Goal: Information Seeking & Learning: Compare options

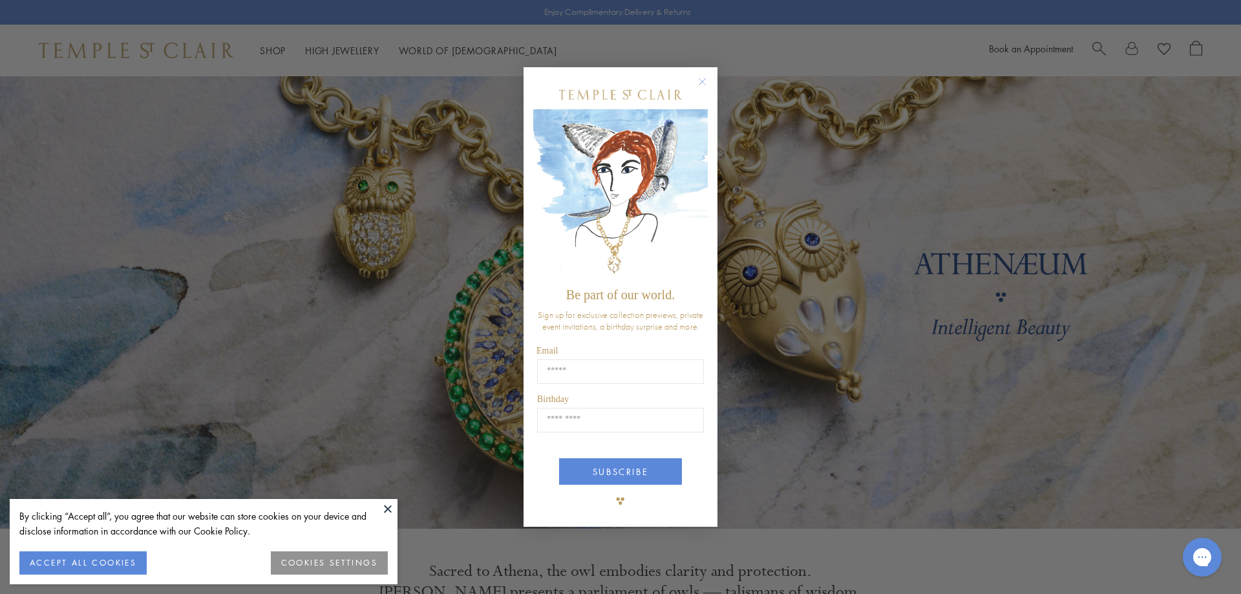
click at [699, 80] on circle "Close dialog" at bounding box center [703, 82] width 16 height 16
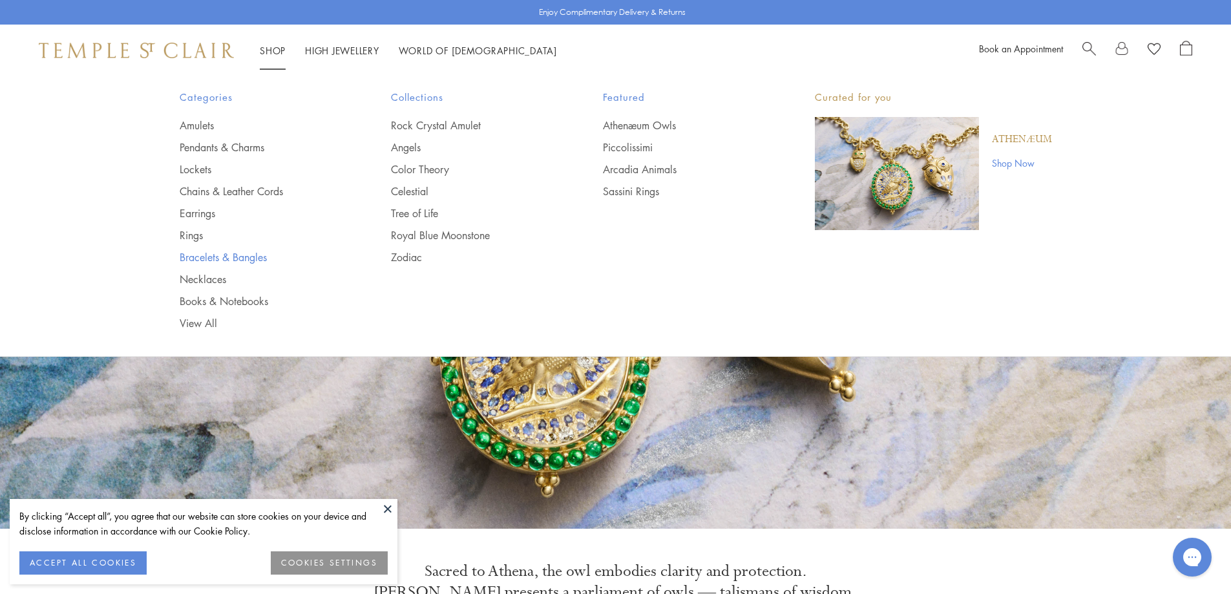
click at [195, 254] on link "Bracelets & Bangles" at bounding box center [260, 257] width 160 height 14
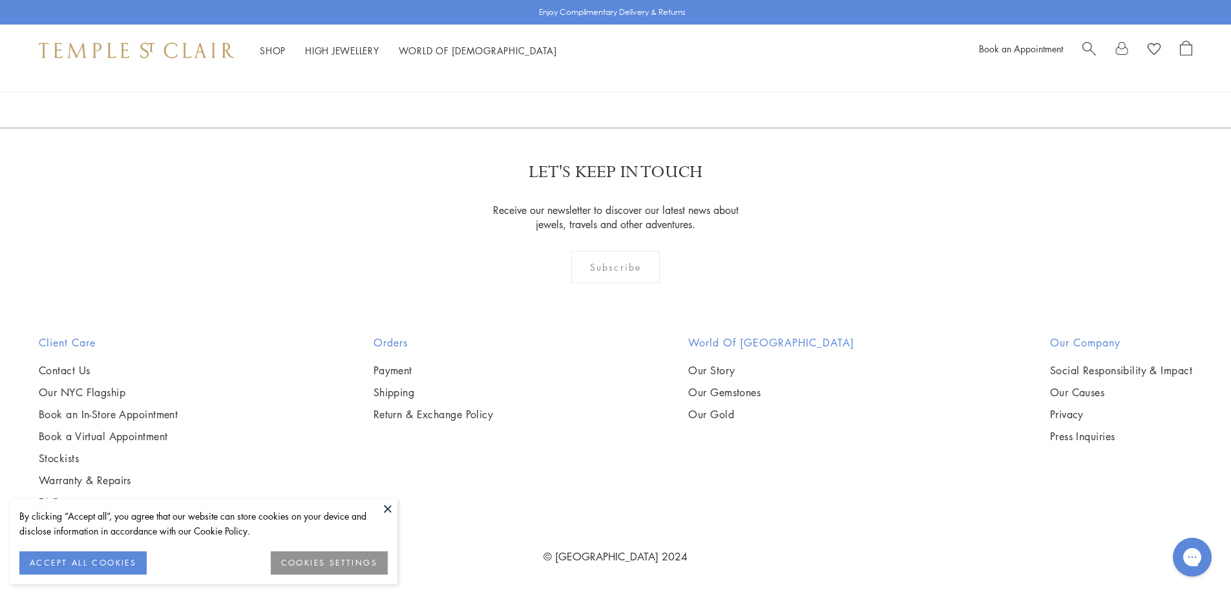
scroll to position [2391, 0]
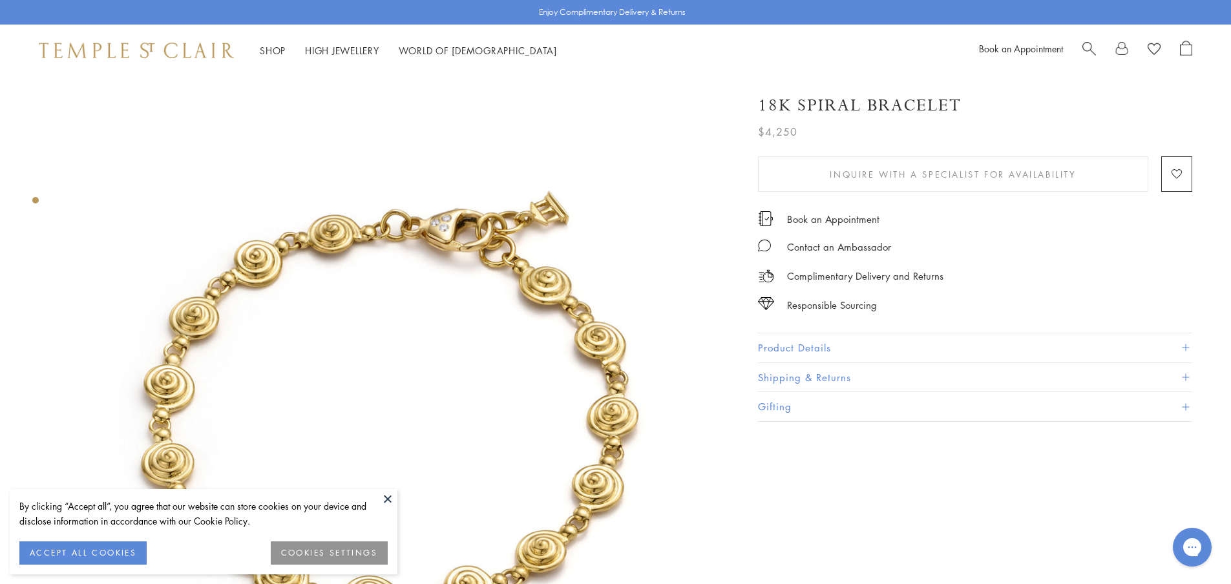
click at [793, 345] on button "Product Details" at bounding box center [975, 347] width 434 height 29
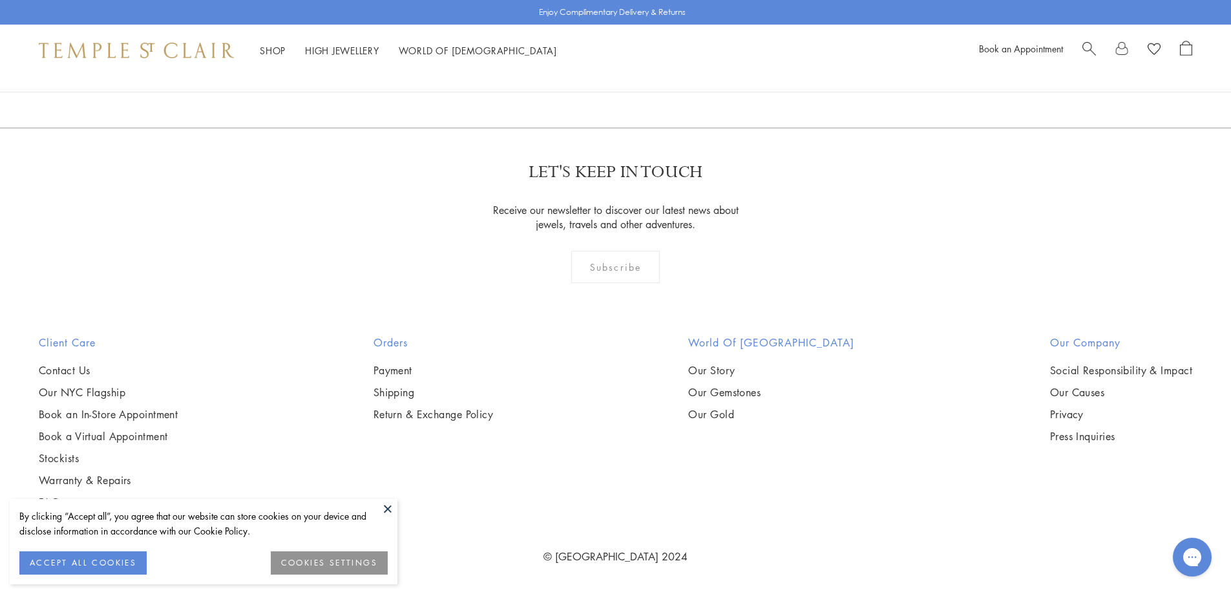
scroll to position [1357, 0]
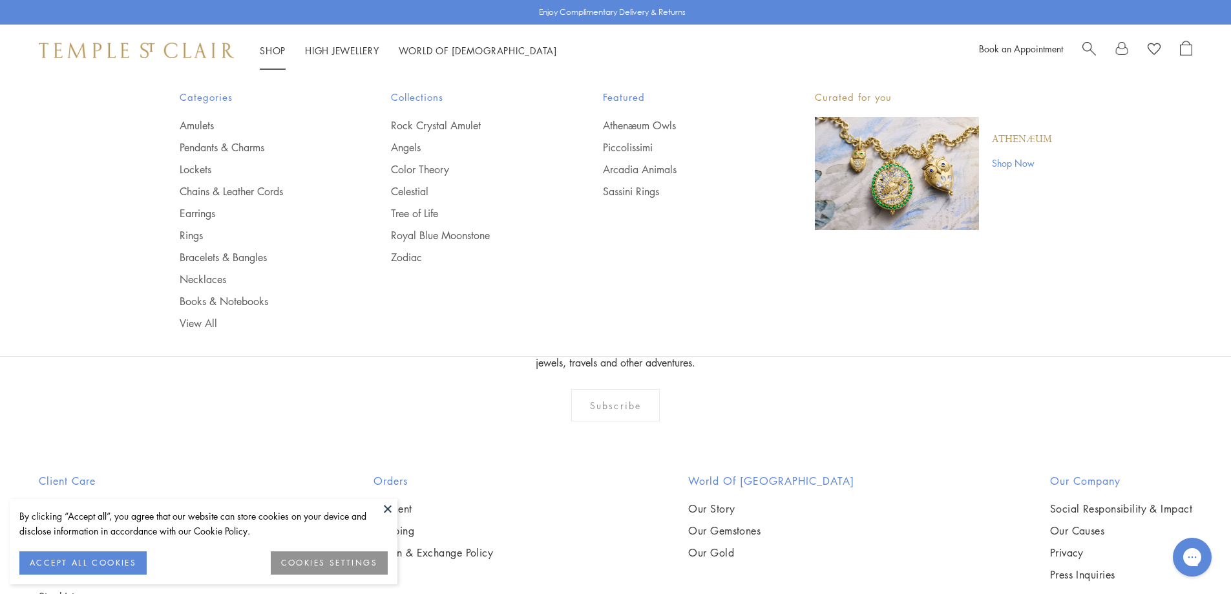
click at [269, 45] on link "Shop Shop" at bounding box center [273, 50] width 26 height 13
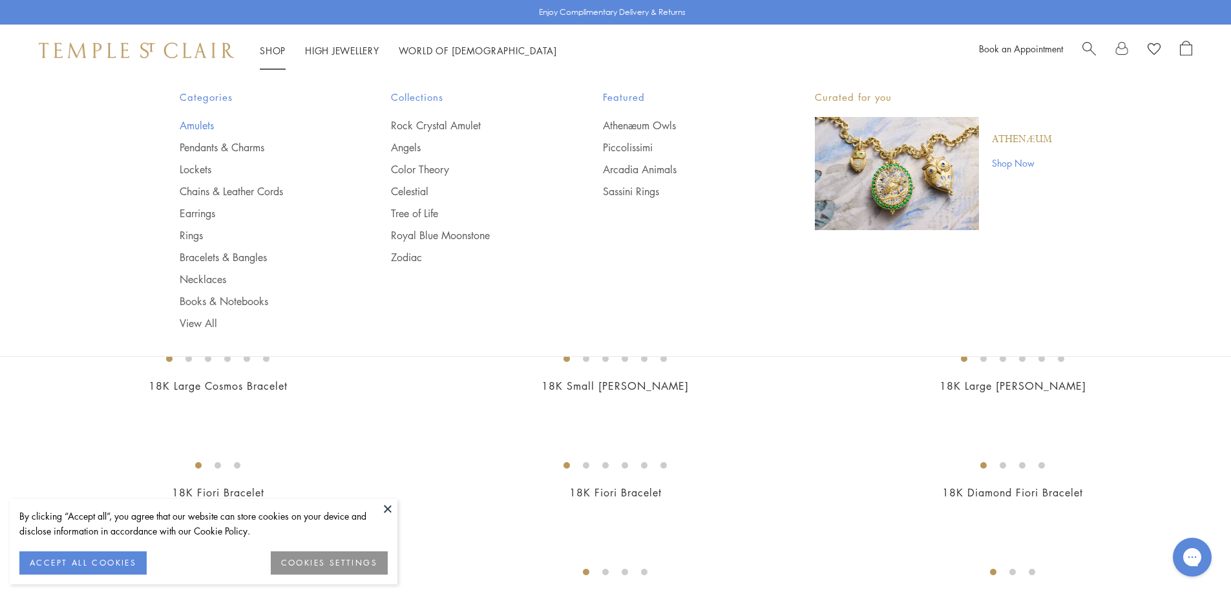
click at [196, 123] on link "Amulets" at bounding box center [260, 125] width 160 height 14
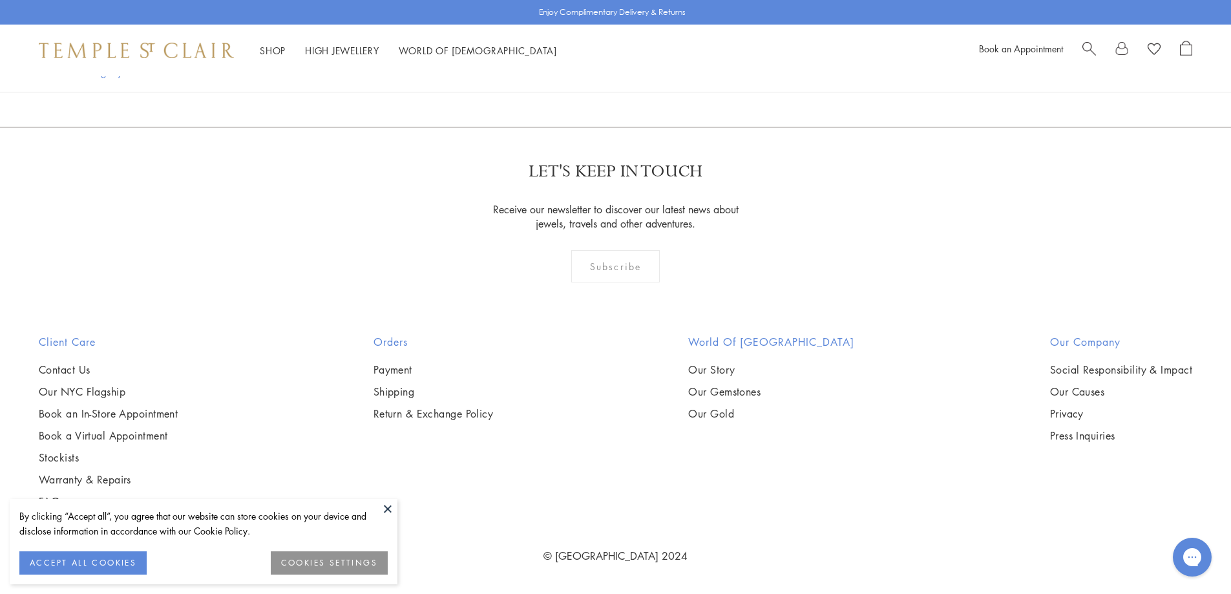
scroll to position [8399, 0]
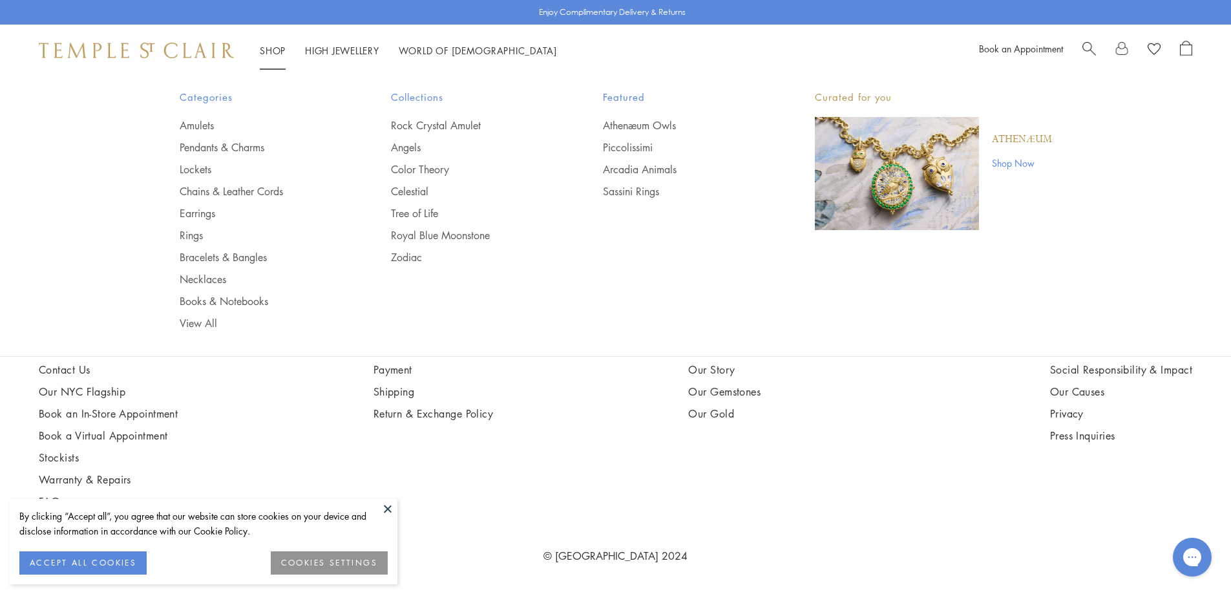
click at [271, 47] on link "Shop Shop" at bounding box center [273, 50] width 26 height 13
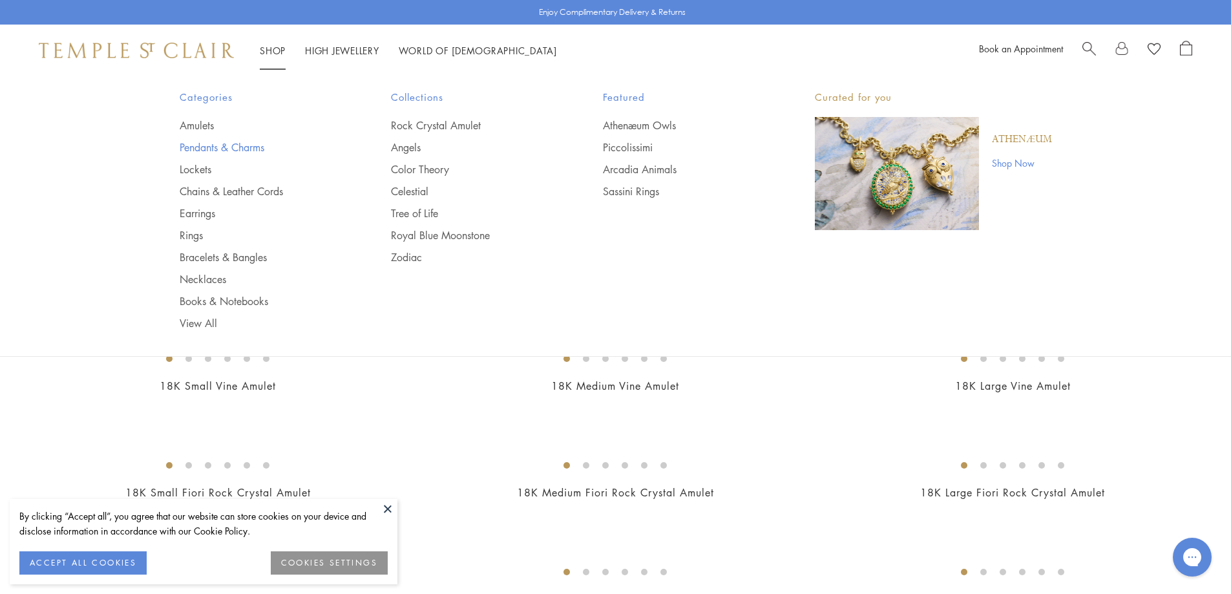
click at [189, 147] on link "Pendants & Charms" at bounding box center [260, 147] width 160 height 14
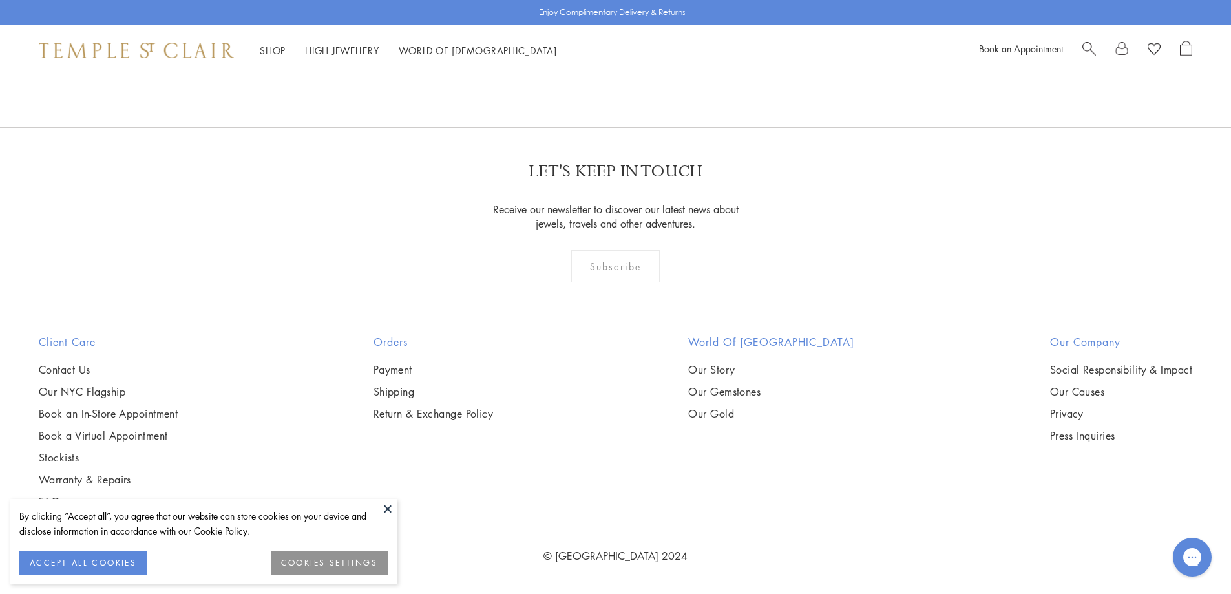
scroll to position [4264, 0]
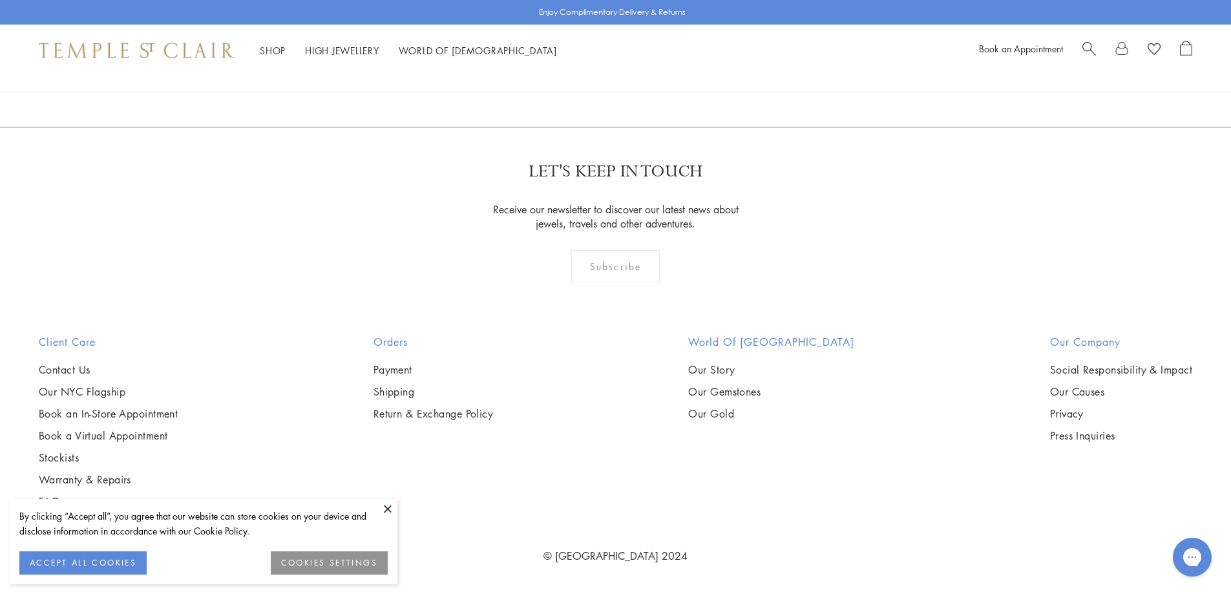
click at [0, 0] on img at bounding box center [0, 0] width 0 height 0
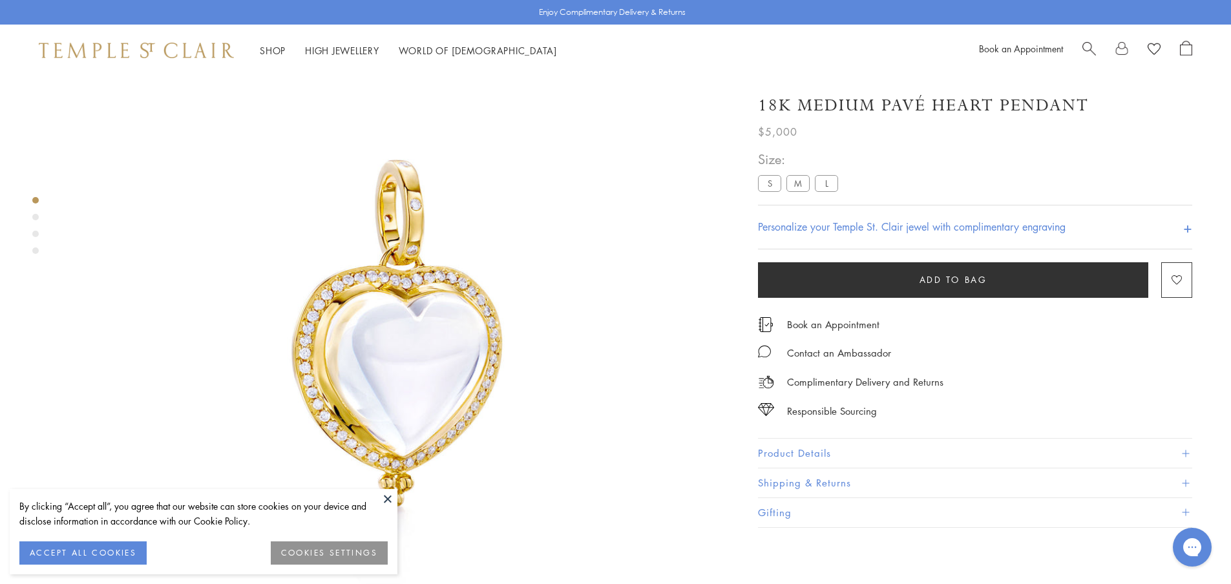
click at [784, 451] on button "Product Details" at bounding box center [975, 453] width 434 height 29
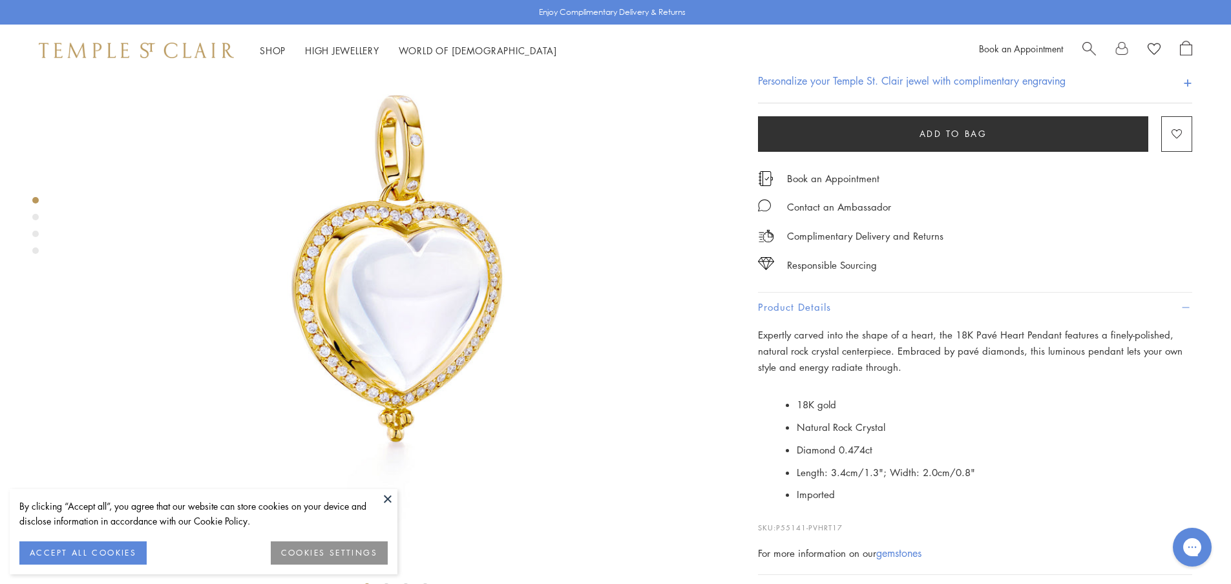
scroll to position [12, 0]
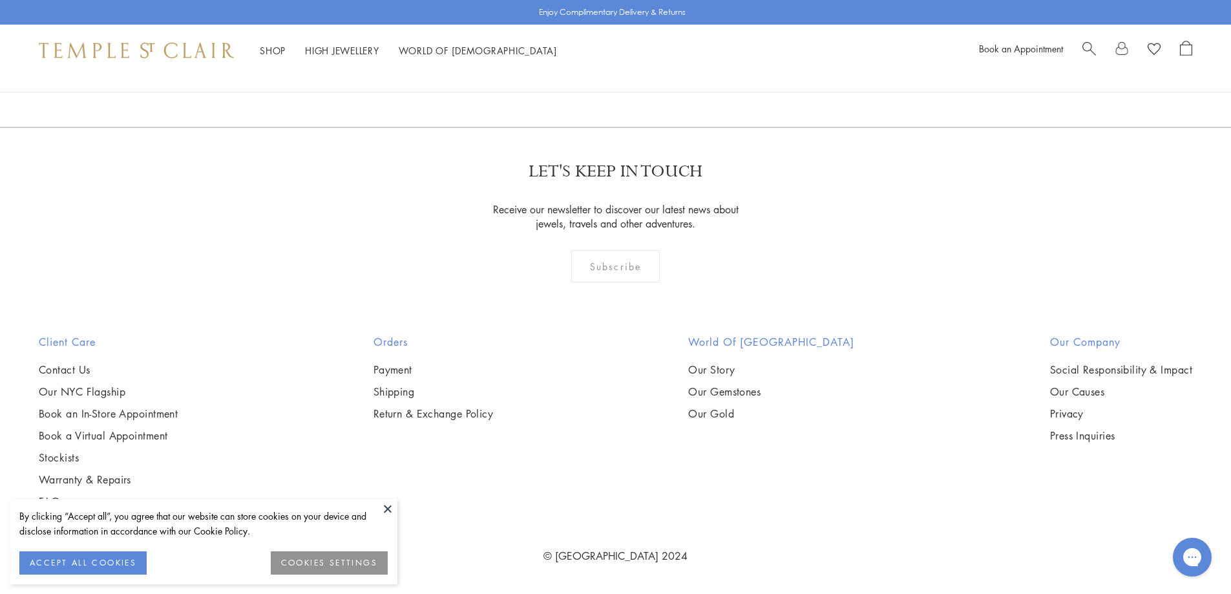
scroll to position [7937, 0]
click at [0, 0] on img at bounding box center [0, 0] width 0 height 0
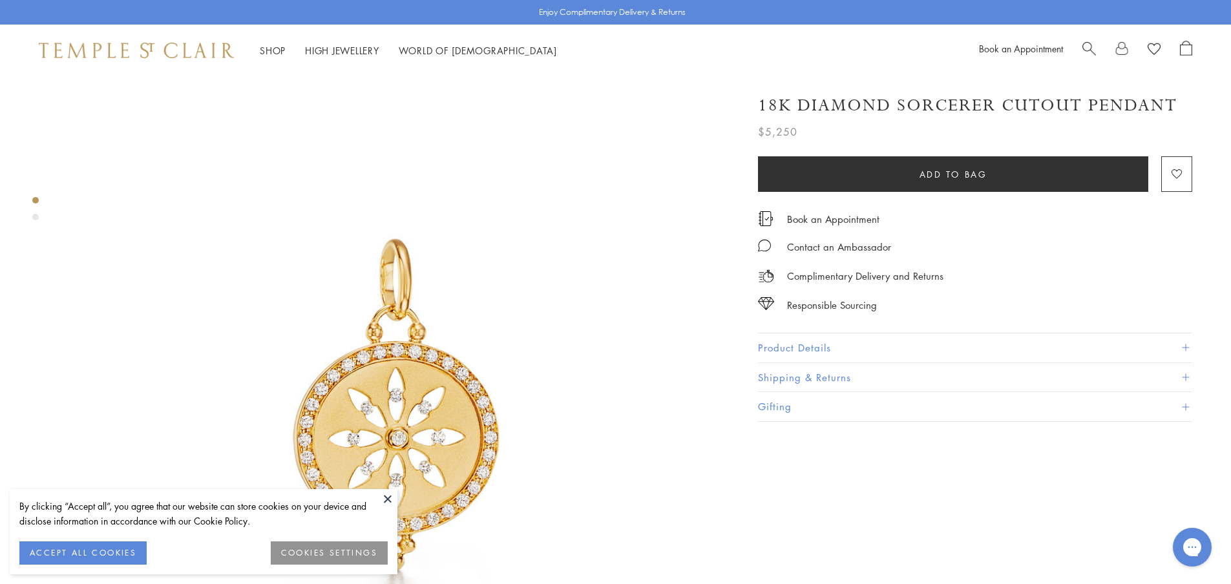
click at [808, 339] on button "Product Details" at bounding box center [975, 347] width 434 height 29
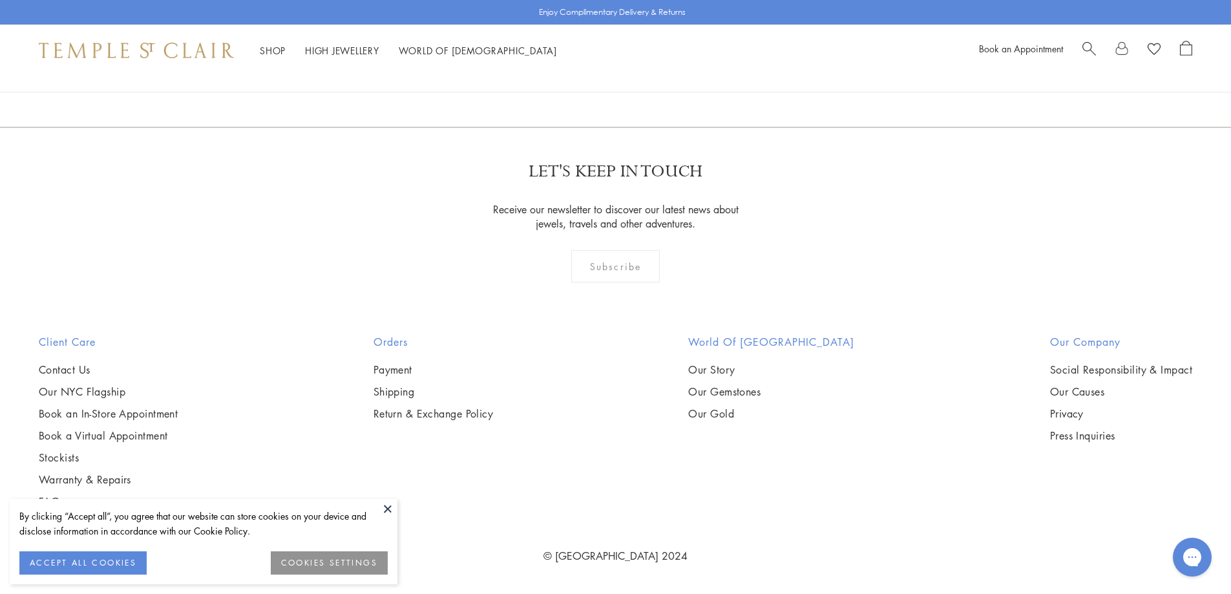
scroll to position [10128, 0]
click at [597, 75] on link "2" at bounding box center [595, 57] width 43 height 36
click at [0, 0] on img at bounding box center [0, 0] width 0 height 0
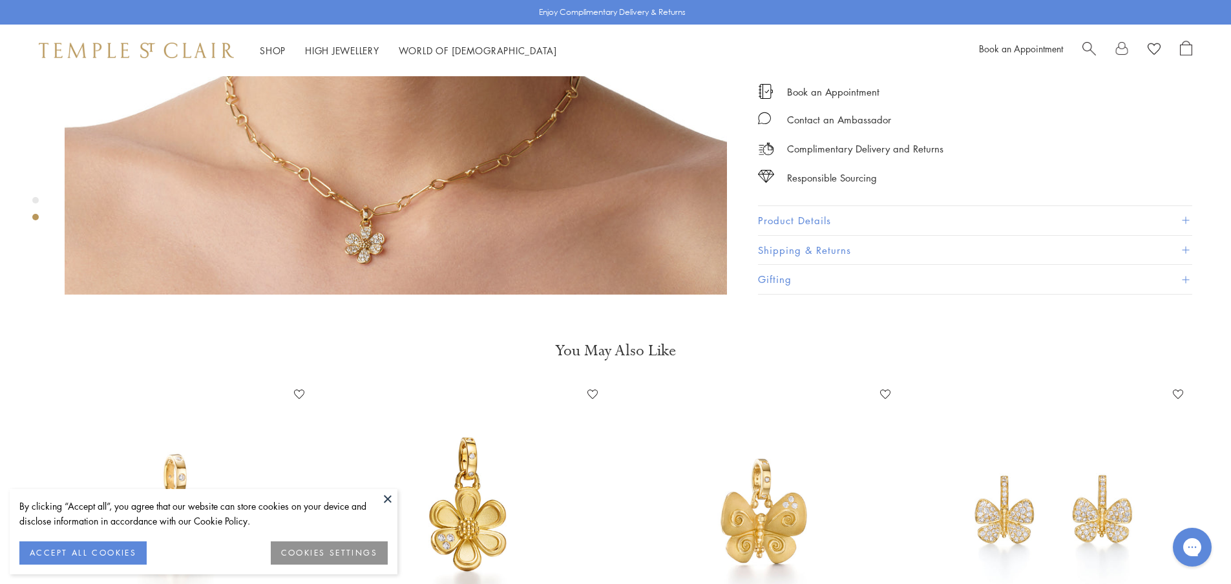
scroll to position [1098, 0]
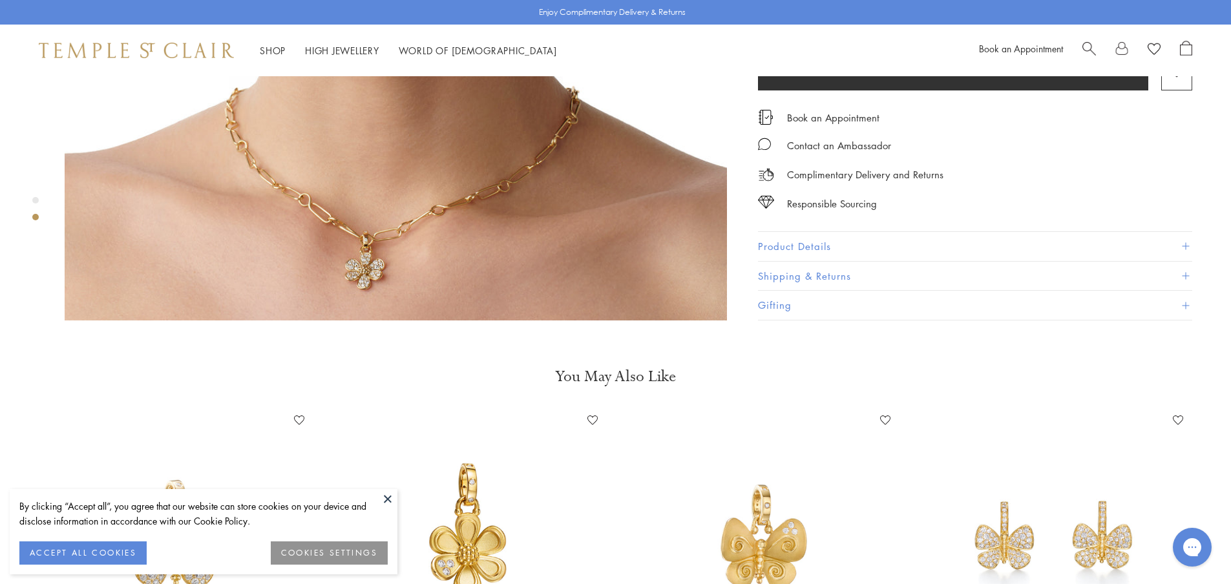
click at [821, 232] on button "Product Details" at bounding box center [975, 246] width 434 height 29
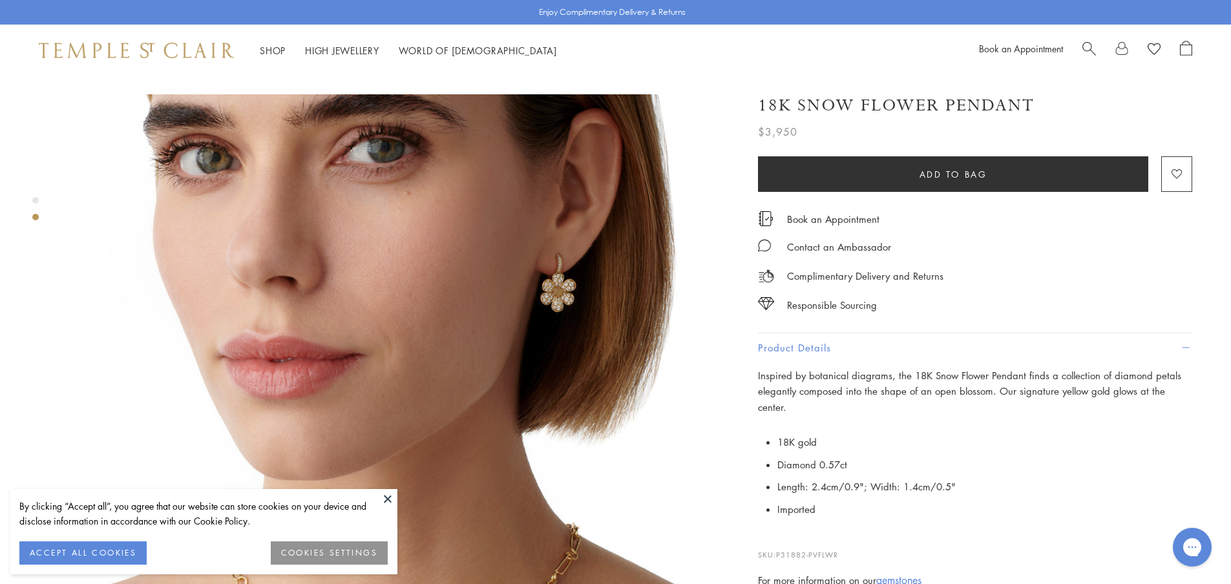
scroll to position [646, 0]
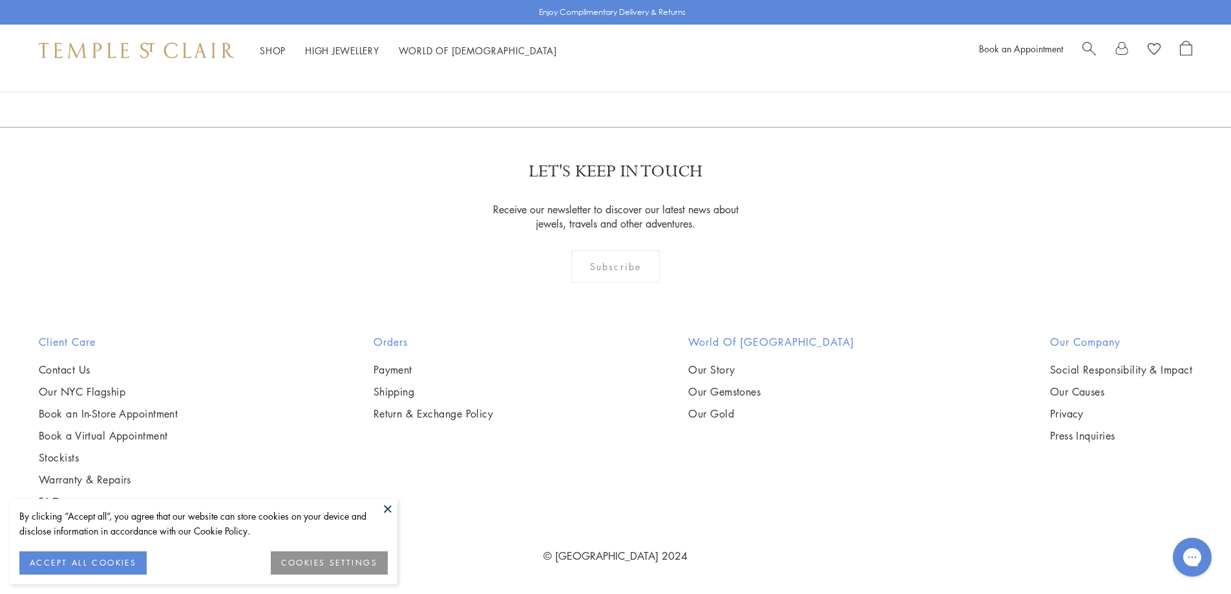
scroll to position [10067, 0]
click at [553, 72] on span "1" at bounding box center [552, 58] width 41 height 30
click at [0, 0] on img at bounding box center [0, 0] width 0 height 0
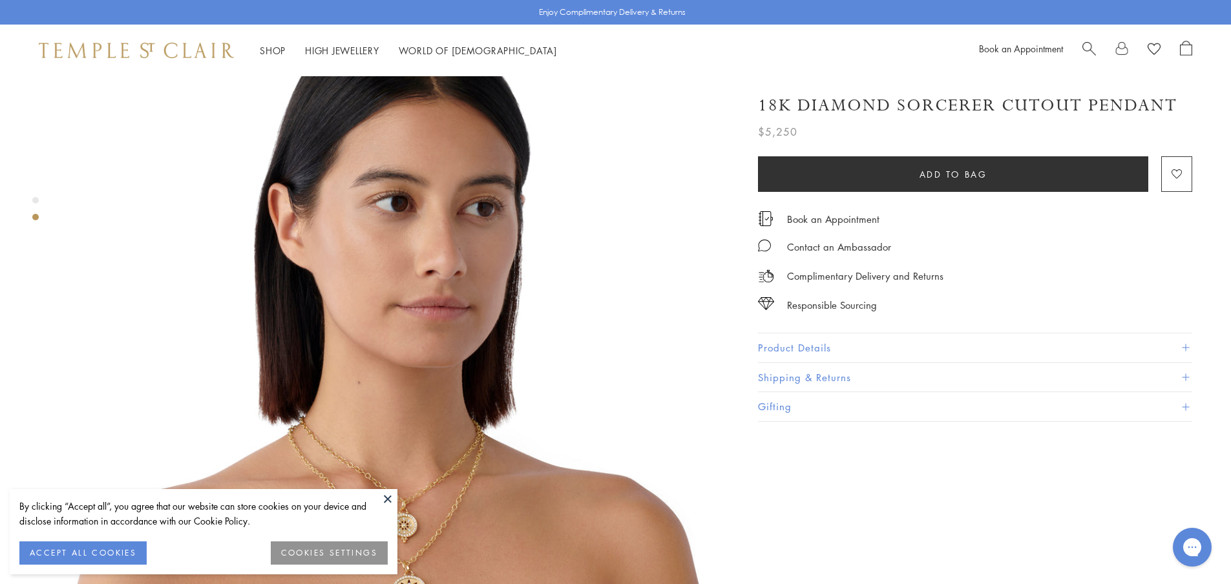
scroll to position [775, 0]
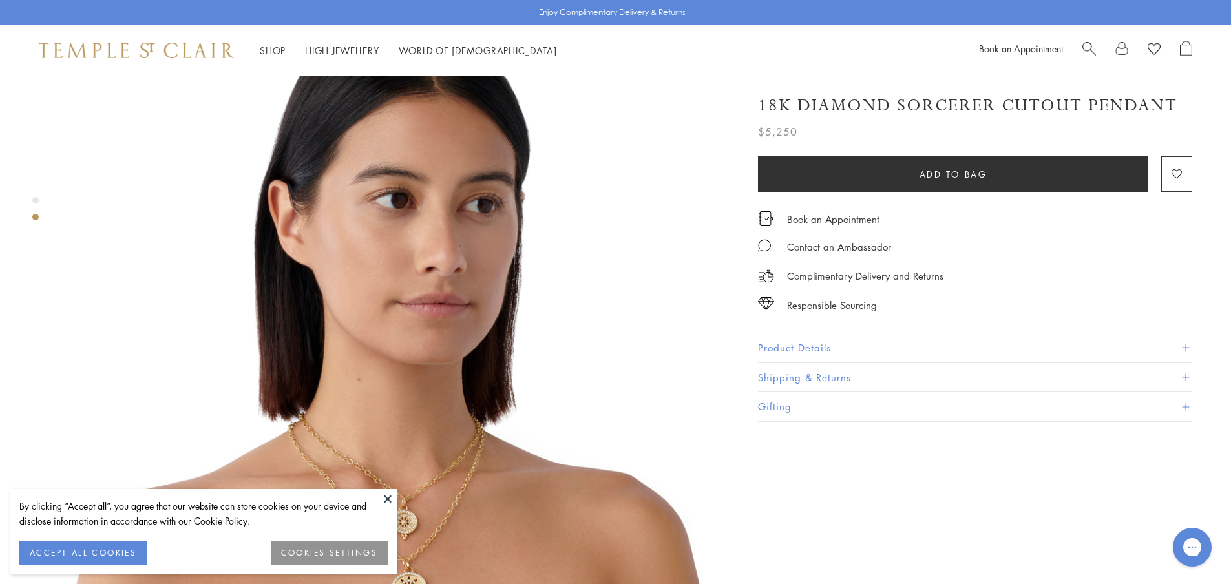
click at [815, 342] on button "Product Details" at bounding box center [975, 347] width 434 height 29
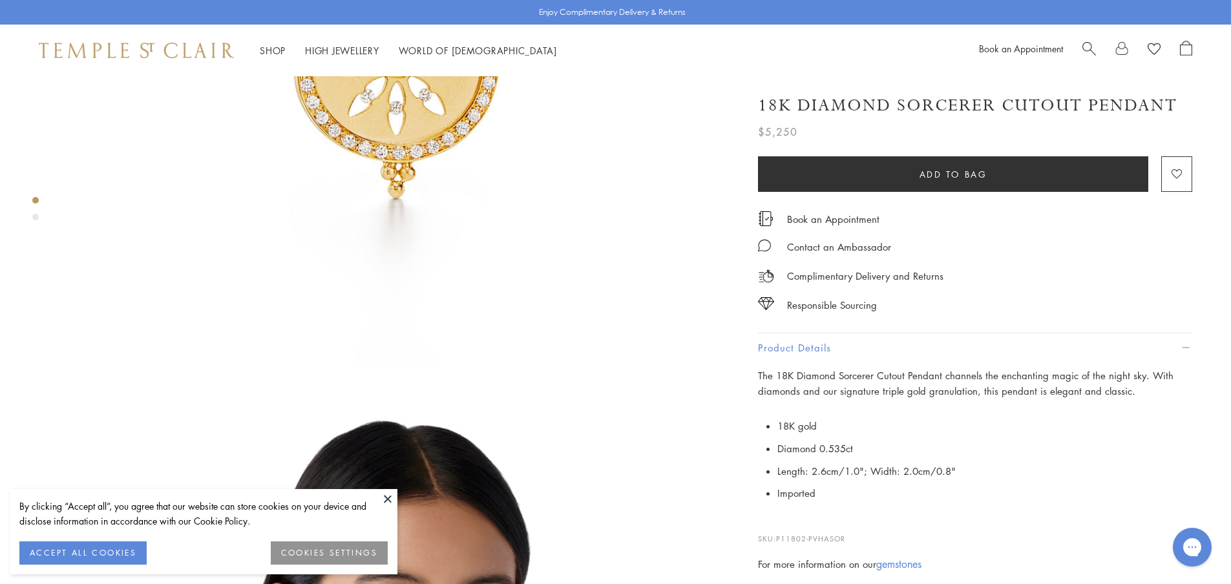
scroll to position [258, 0]
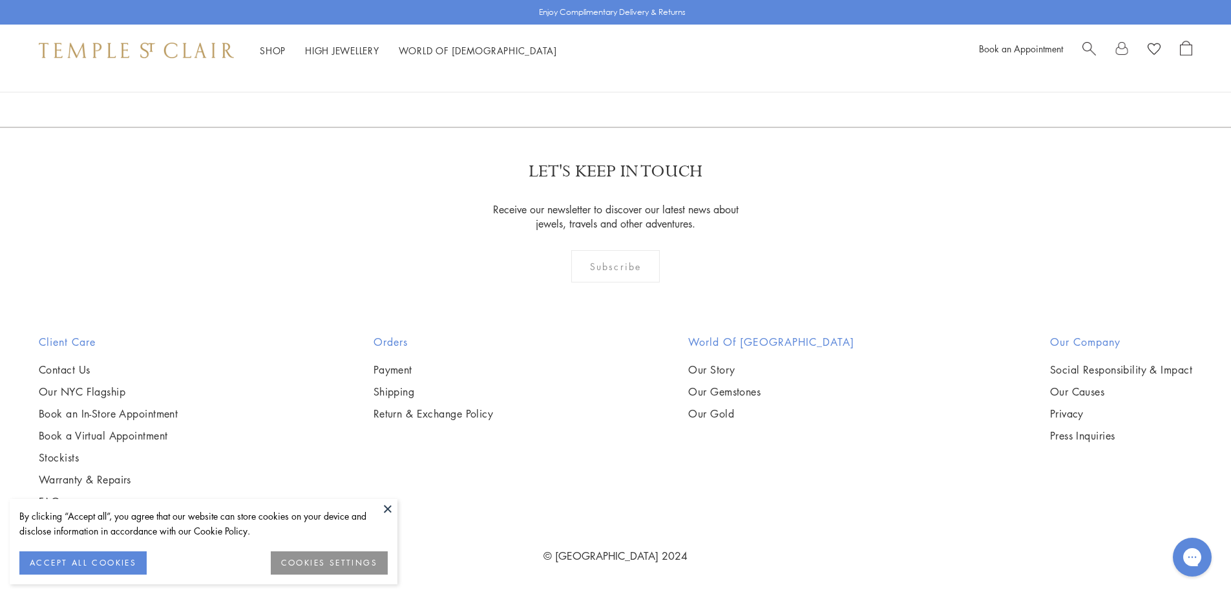
scroll to position [4571, 0]
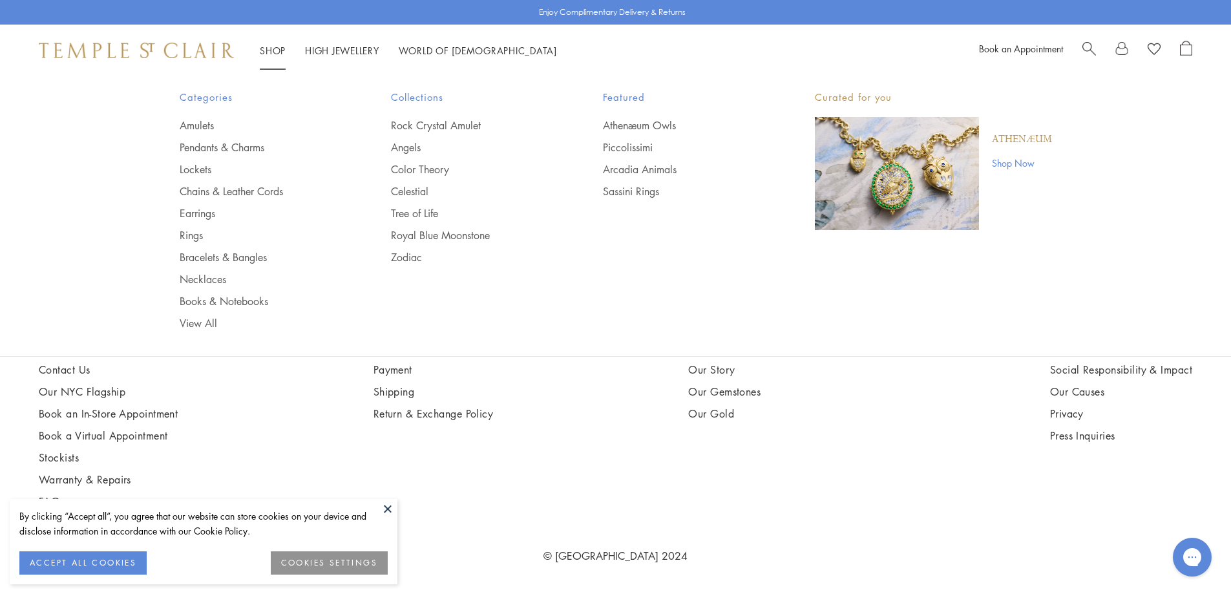
click at [273, 47] on link "Shop Shop" at bounding box center [273, 50] width 26 height 13
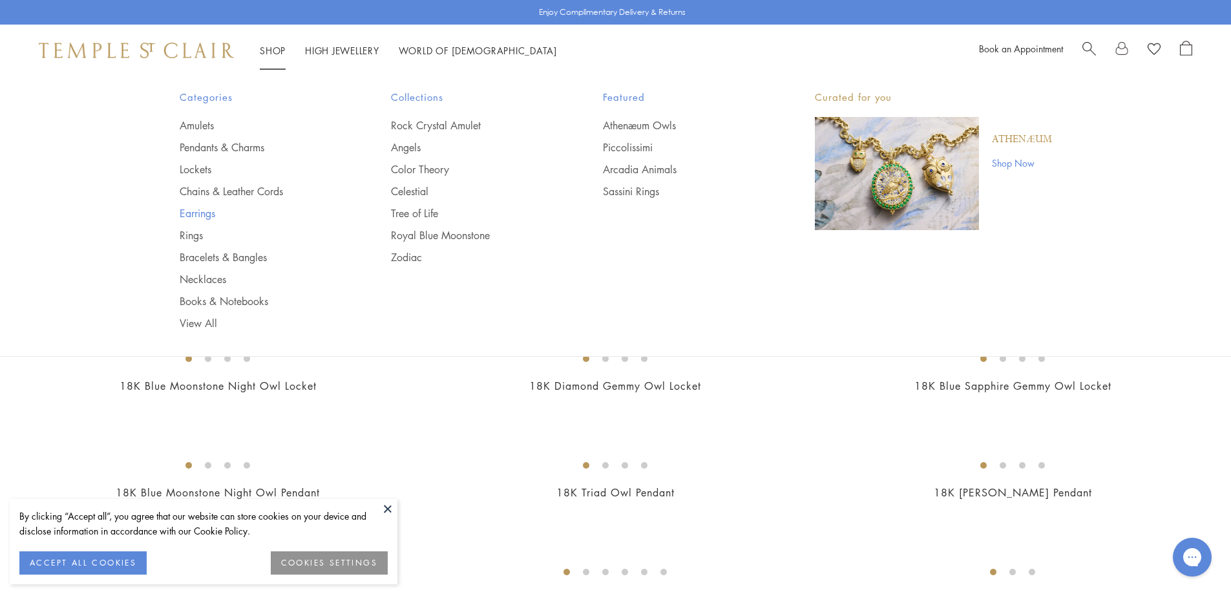
click at [199, 211] on link "Earrings" at bounding box center [260, 213] width 160 height 14
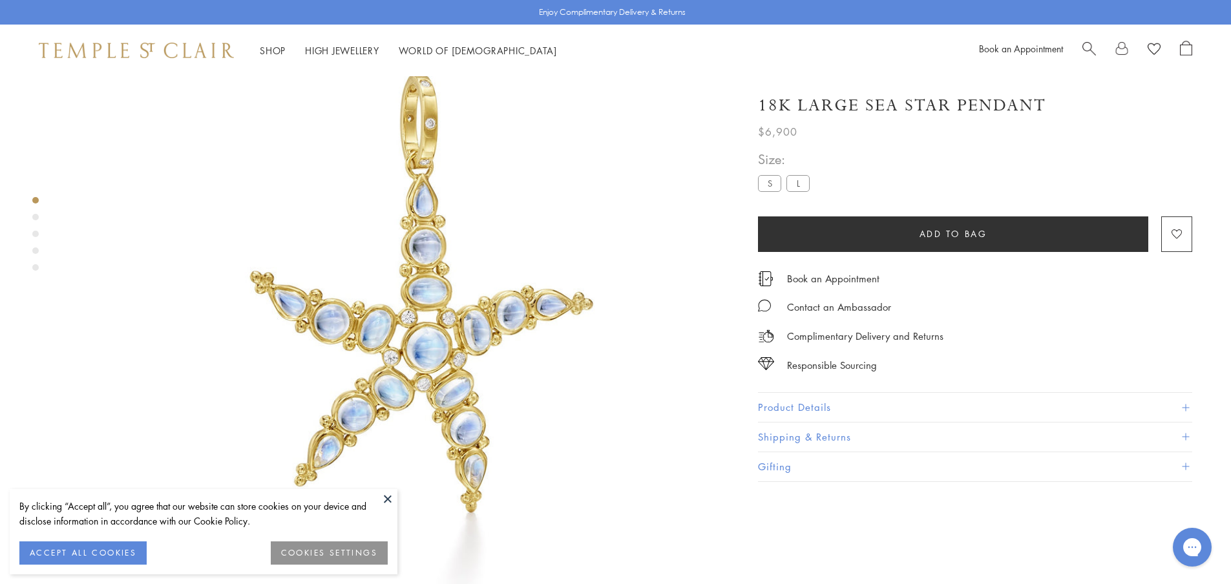
scroll to position [76, 0]
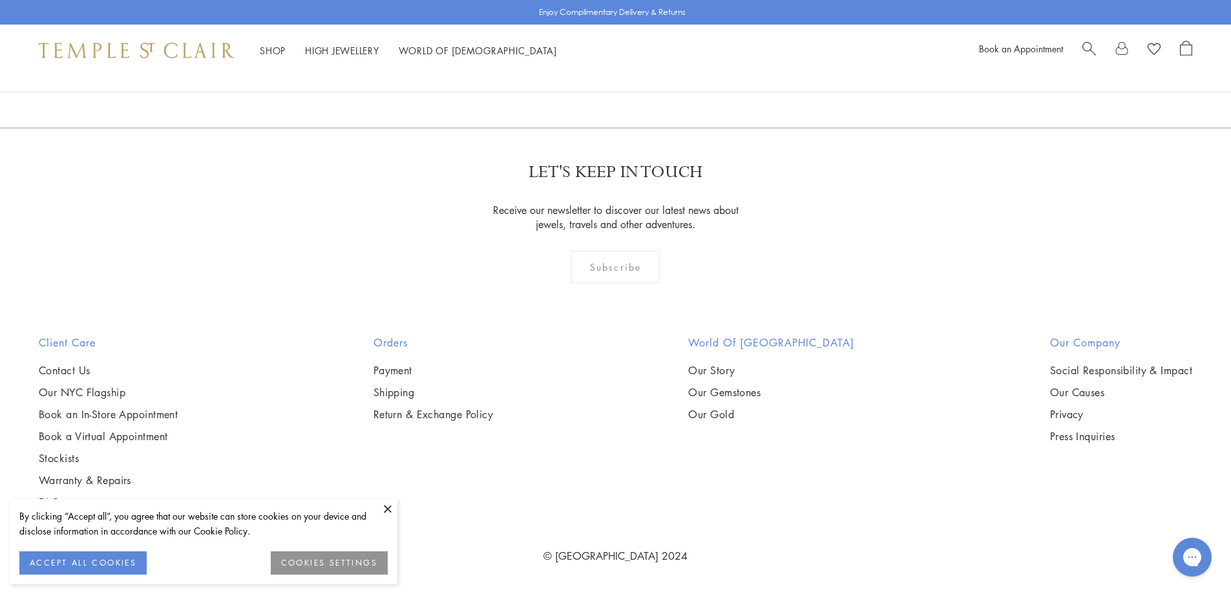
scroll to position [8141, 0]
click at [594, 76] on link "2" at bounding box center [595, 58] width 43 height 36
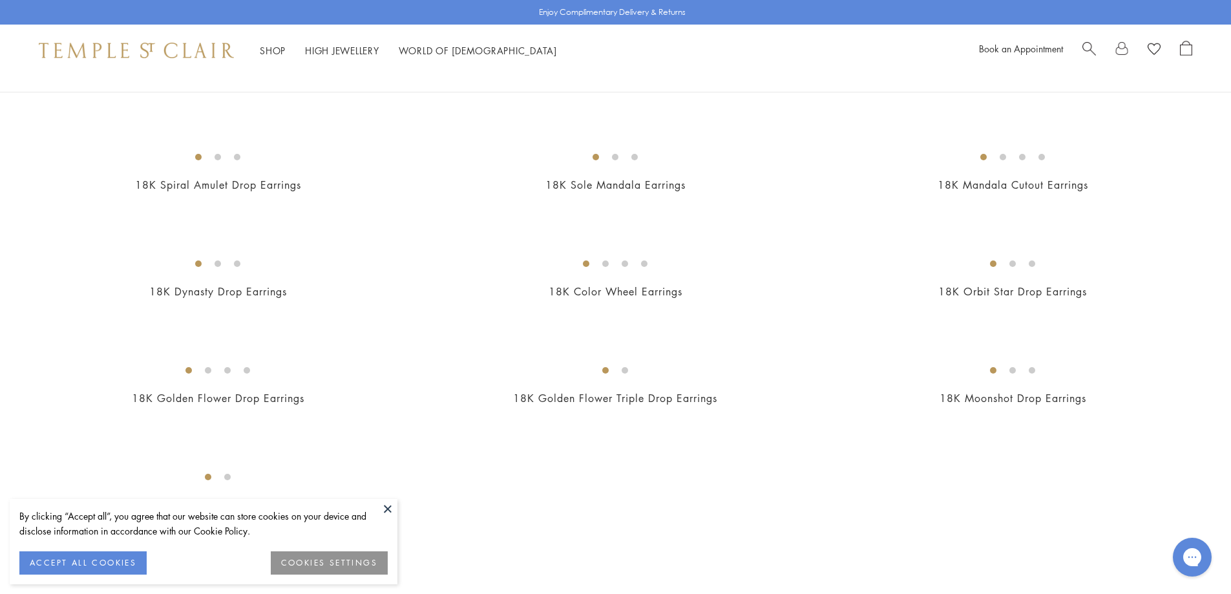
scroll to position [1486, 0]
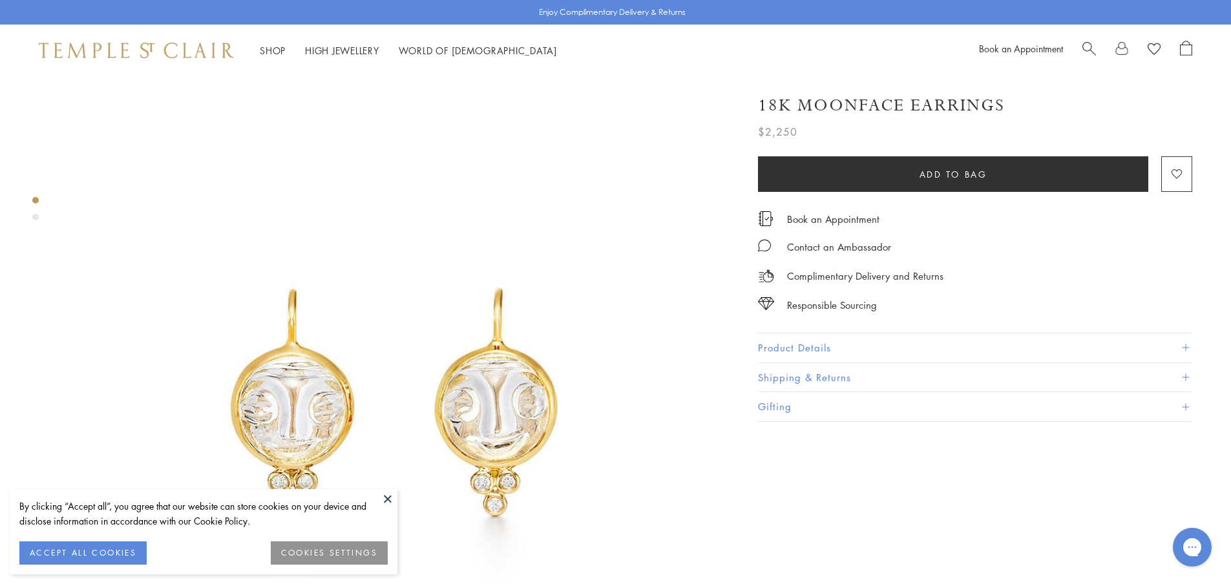
click at [772, 347] on button "Product Details" at bounding box center [975, 347] width 434 height 29
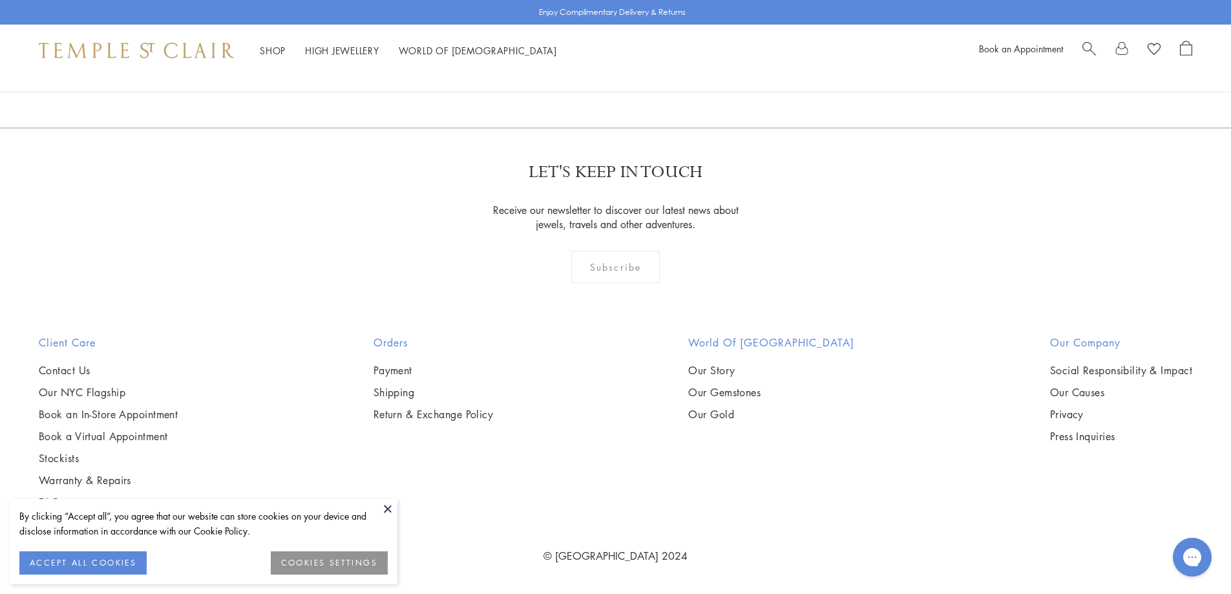
scroll to position [7689, 0]
click at [657, 76] on link "3" at bounding box center [657, 58] width 43 height 36
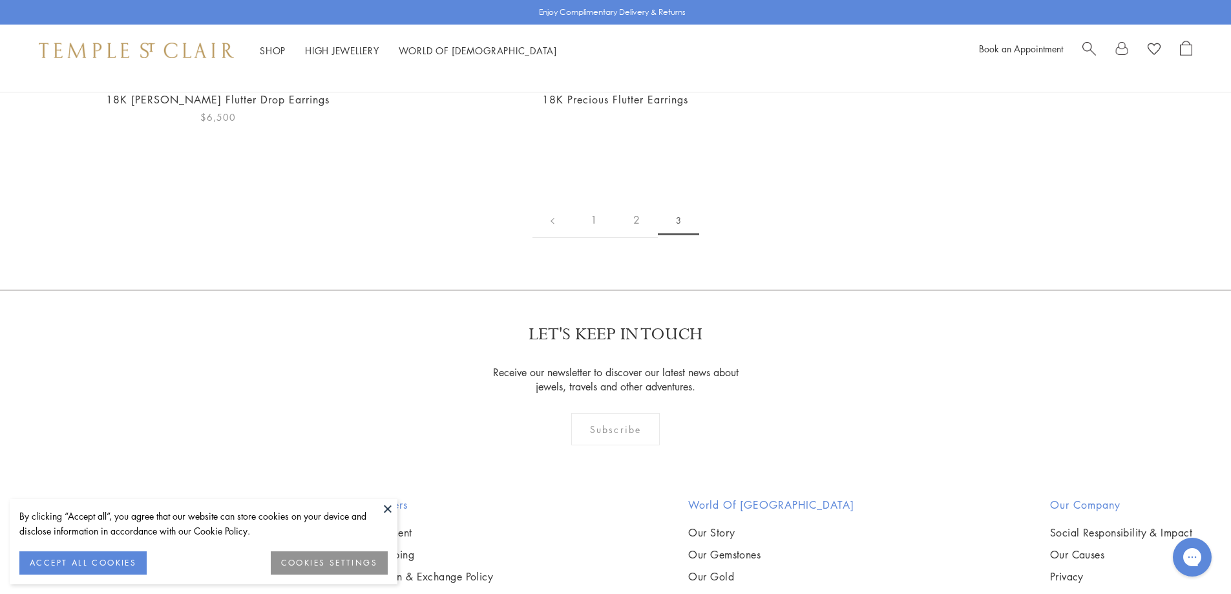
scroll to position [194, 0]
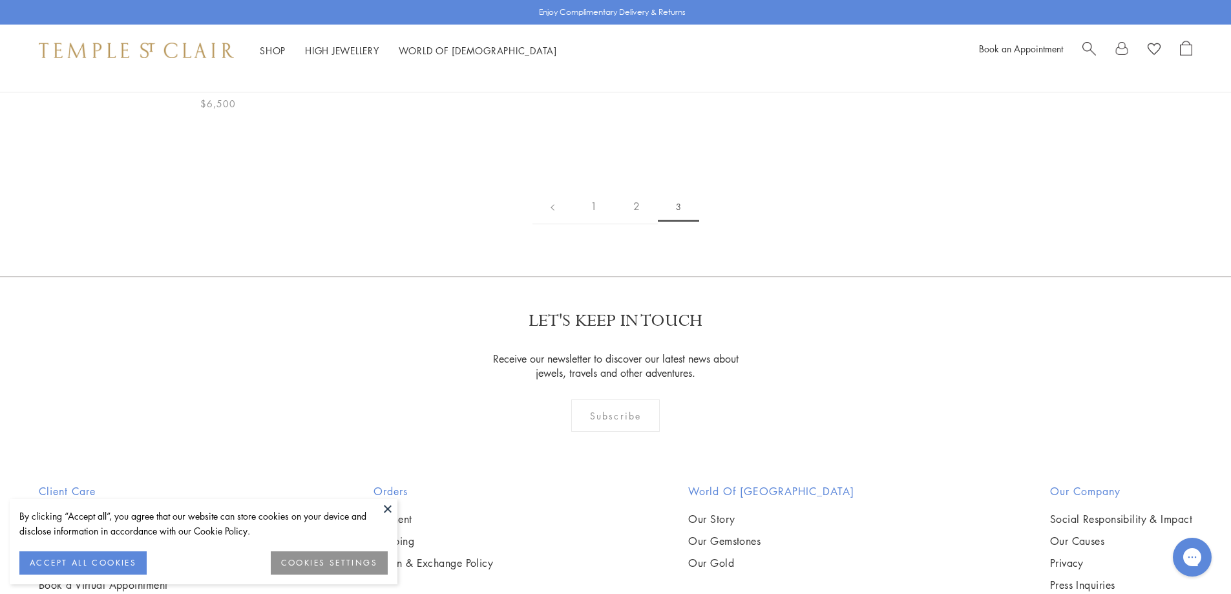
click at [0, 0] on img at bounding box center [0, 0] width 0 height 0
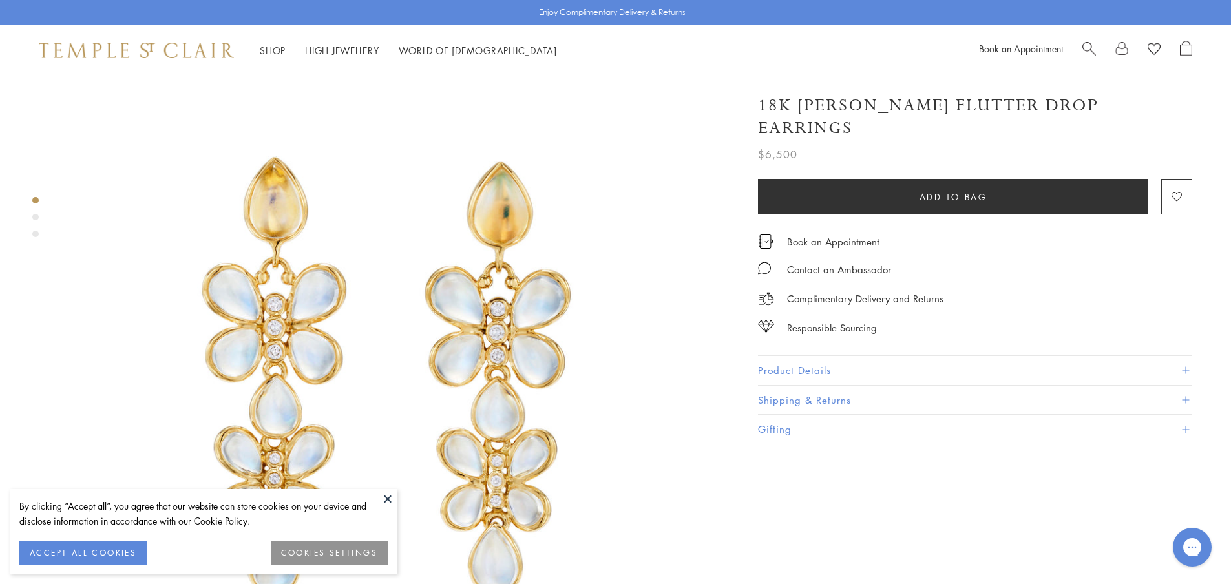
click at [786, 356] on button "Product Details" at bounding box center [975, 370] width 434 height 29
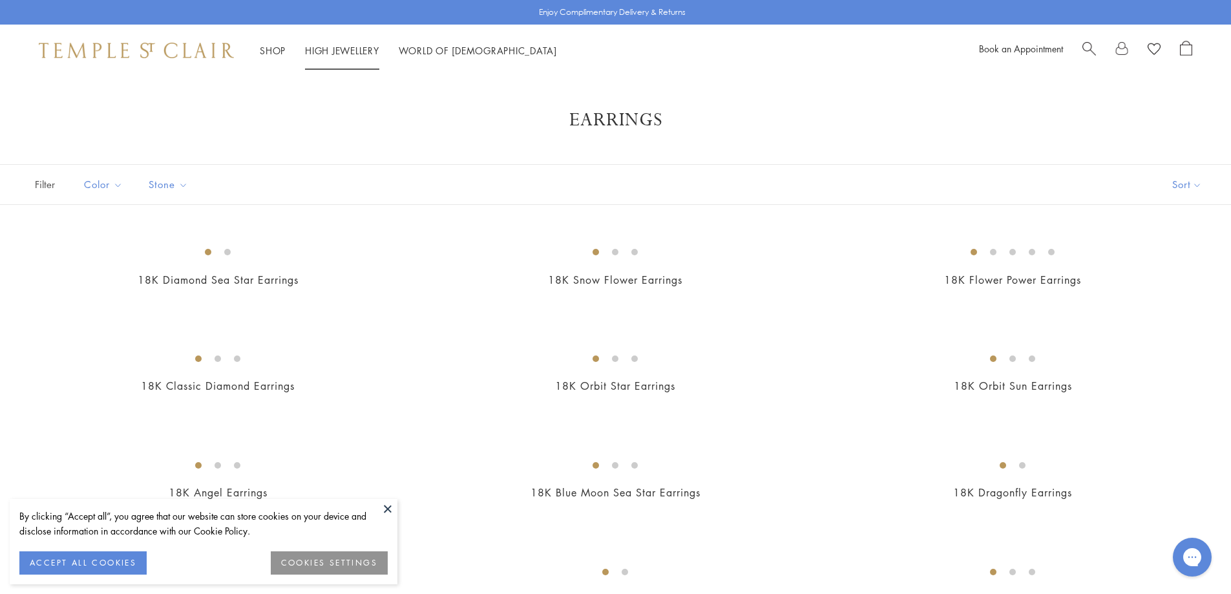
click at [333, 47] on link "High Jewellery High Jewellery" at bounding box center [342, 50] width 74 height 13
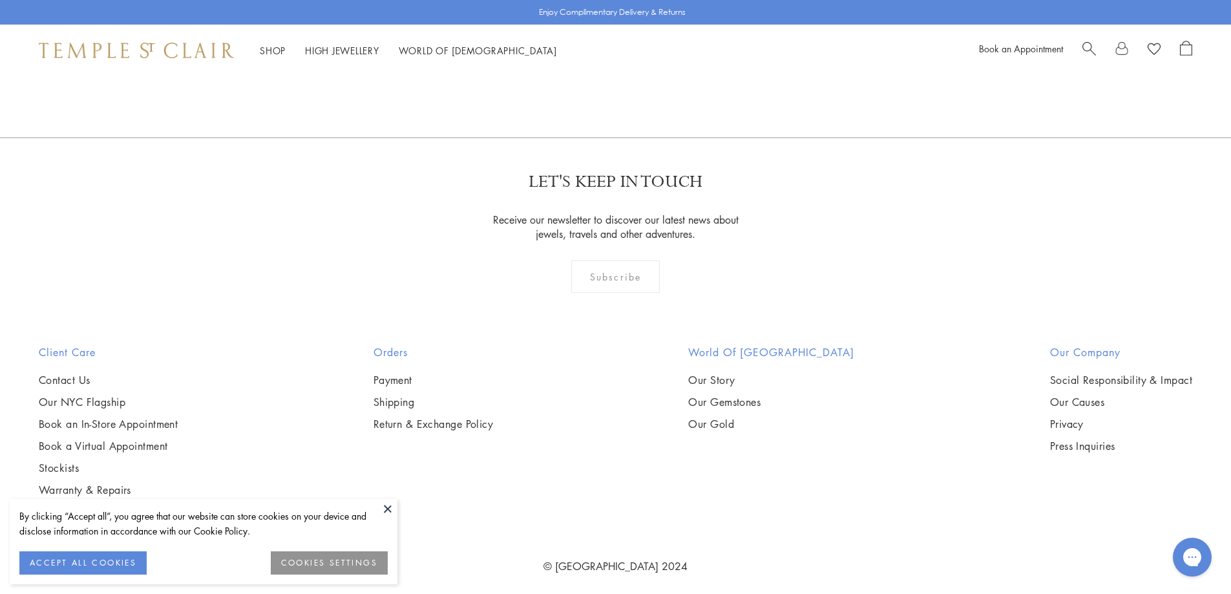
scroll to position [1411, 0]
